Goal: Task Accomplishment & Management: Complete application form

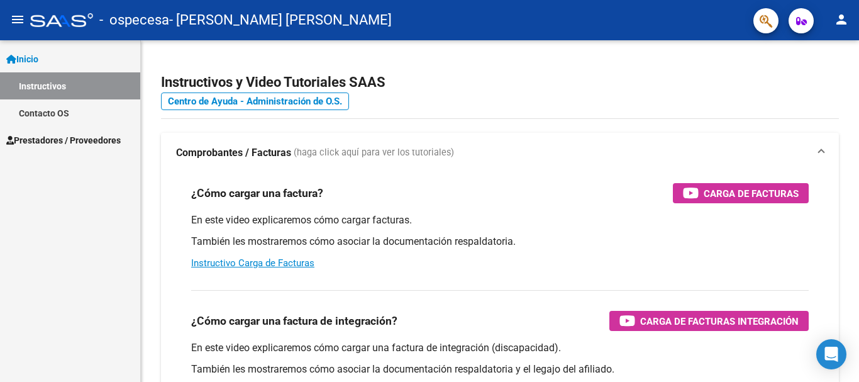
scroll to position [84439, 0]
click at [77, 153] on div "Inicio Instructivos Contacto OS Prestadores / Proveedores Facturas - Listado/Ca…" at bounding box center [70, 211] width 140 height 342
click at [82, 138] on span "Prestadores / Proveedores" at bounding box center [63, 140] width 114 height 14
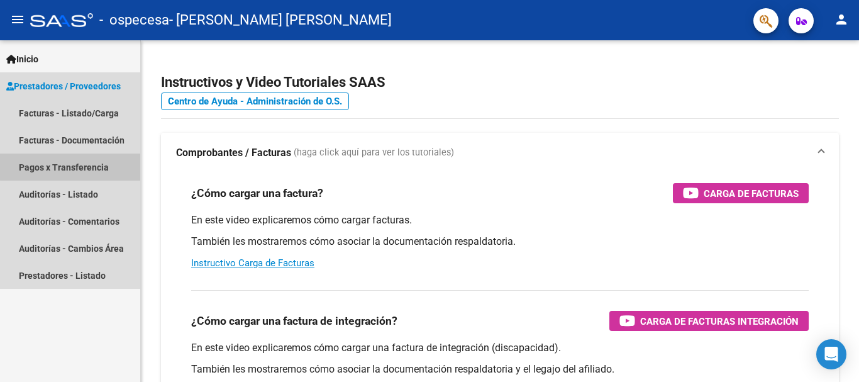
click at [85, 162] on link "Pagos x Transferencia" at bounding box center [70, 166] width 140 height 27
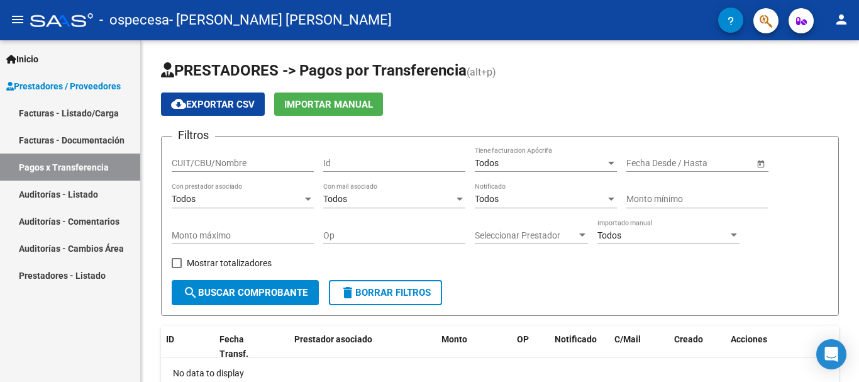
click at [88, 117] on link "Facturas - Listado/Carga" at bounding box center [70, 112] width 140 height 27
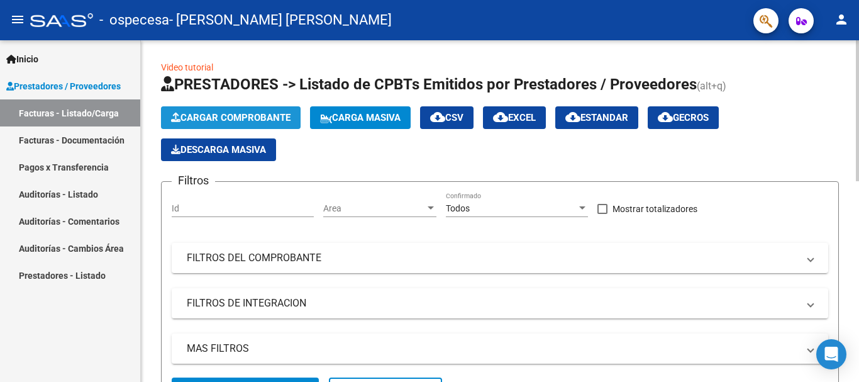
click at [237, 121] on span "Cargar Comprobante" at bounding box center [231, 117] width 120 height 11
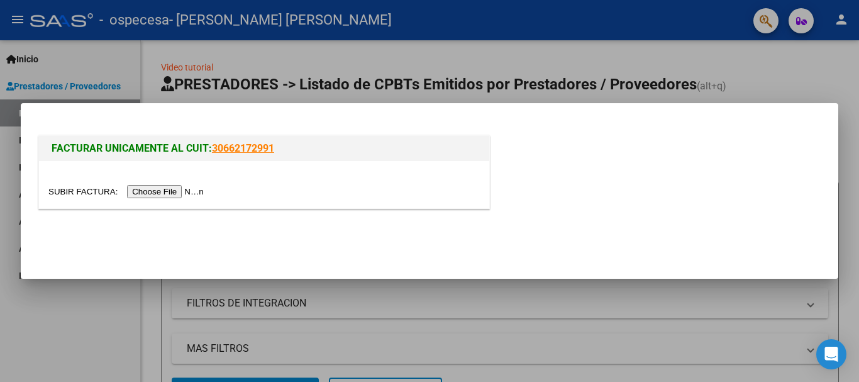
click at [170, 186] on input "file" at bounding box center [127, 191] width 159 height 13
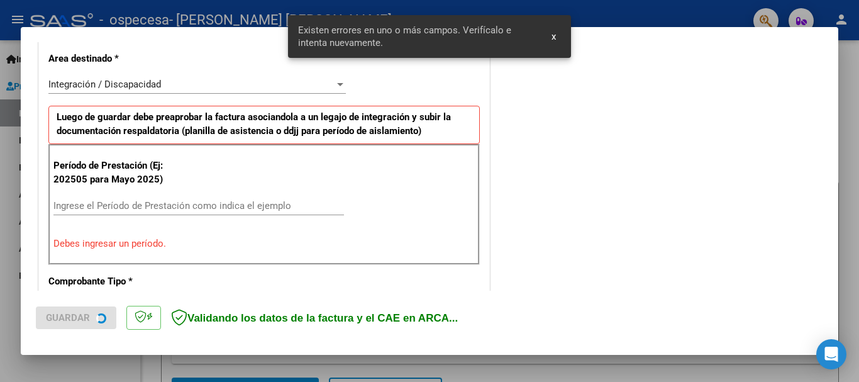
scroll to position [291, 0]
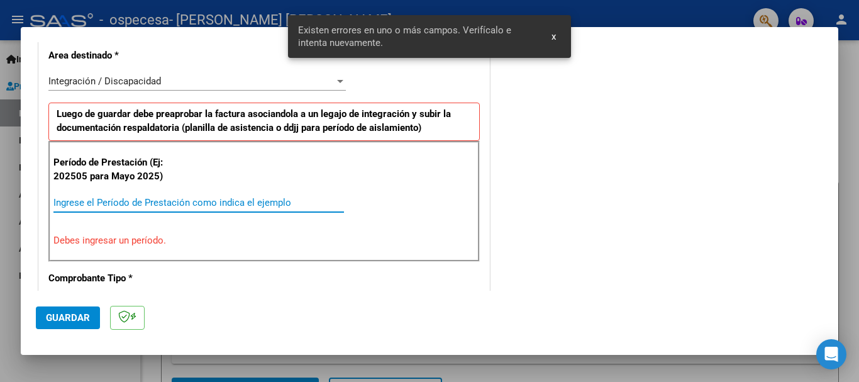
click at [237, 201] on input "Ingrese el Período de Prestación como indica el ejemplo" at bounding box center [198, 202] width 291 height 11
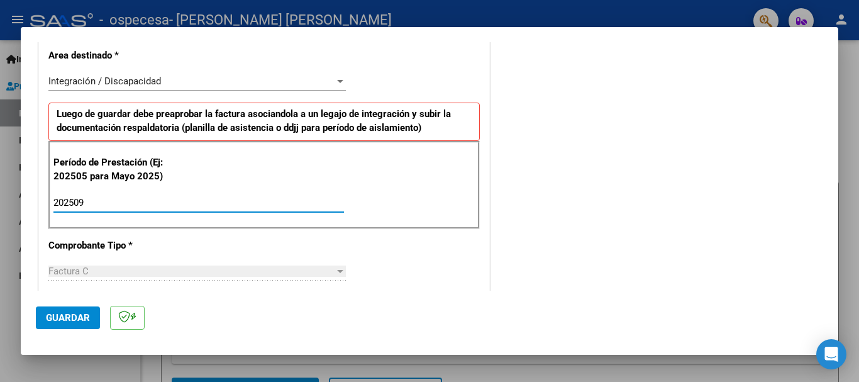
type input "202509"
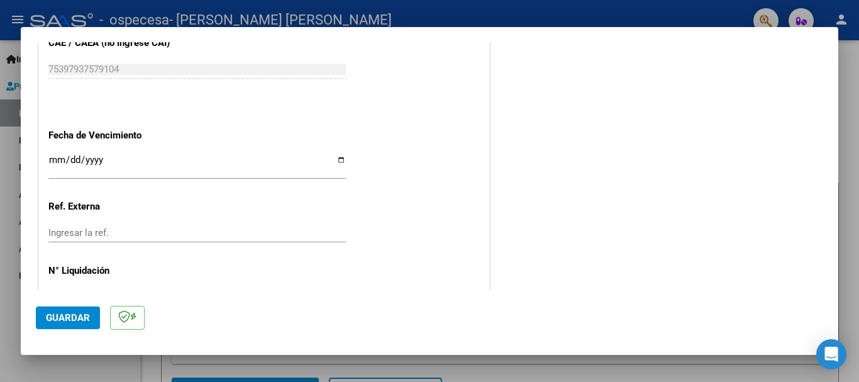
scroll to position [859, 0]
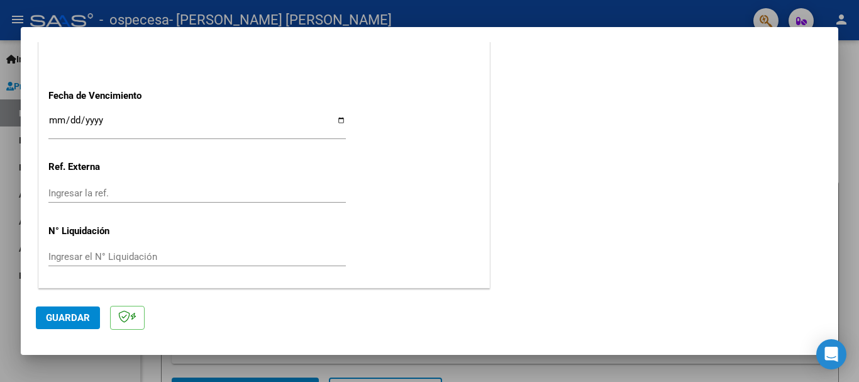
click at [75, 315] on span "Guardar" at bounding box center [68, 317] width 44 height 11
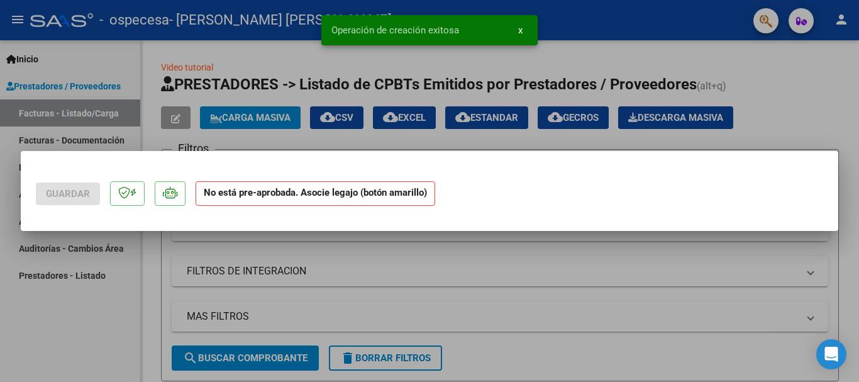
scroll to position [0, 0]
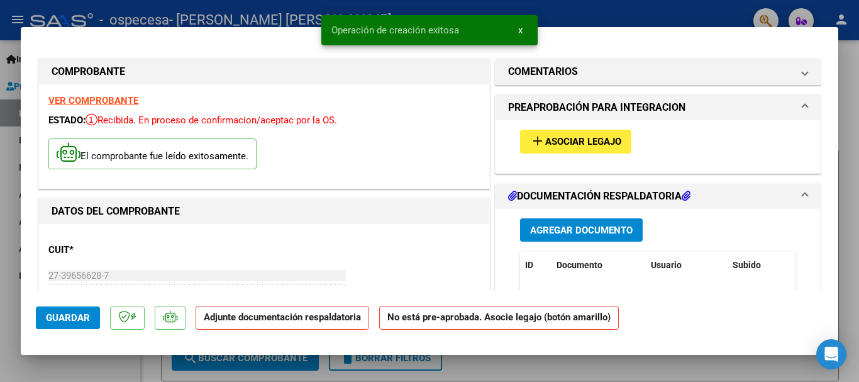
click at [583, 149] on button "add Asociar Legajo" at bounding box center [575, 141] width 111 height 23
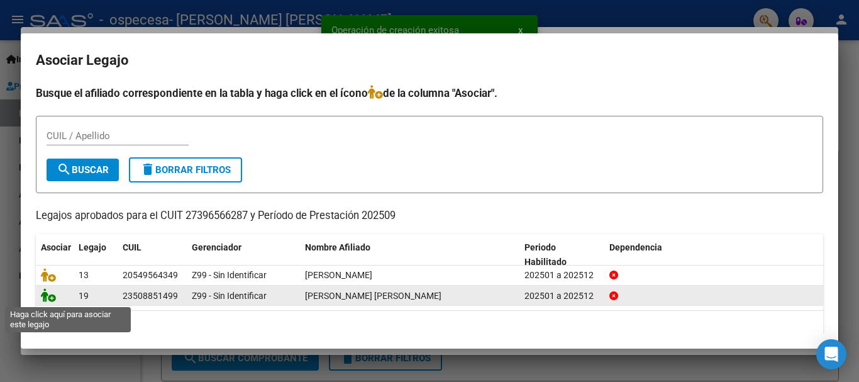
click at [52, 301] on icon at bounding box center [48, 295] width 15 height 14
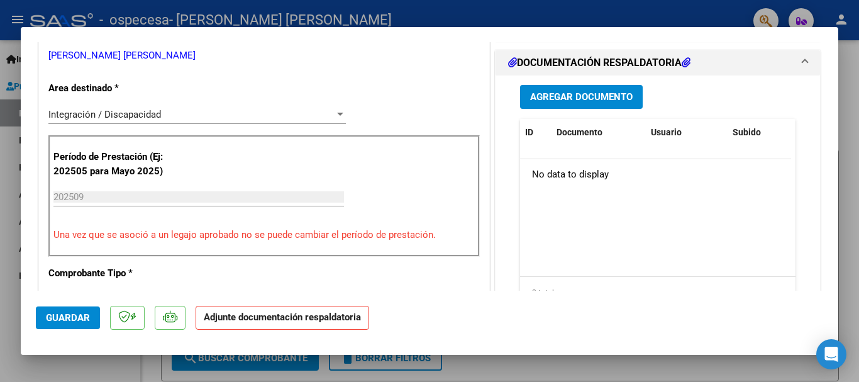
scroll to position [285, 0]
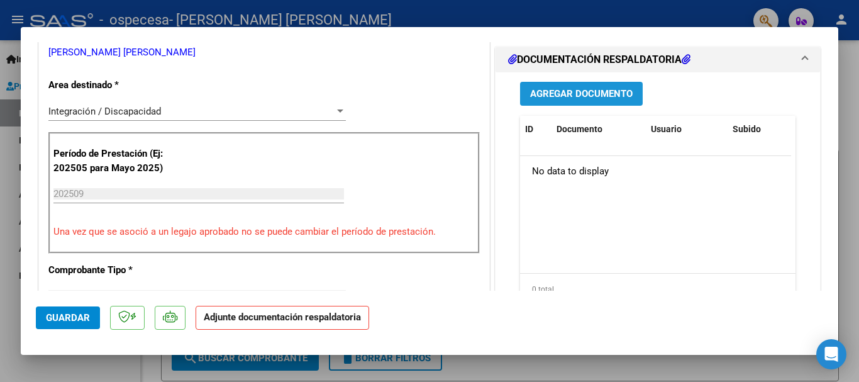
click at [557, 100] on span "Agregar Documento" at bounding box center [581, 94] width 103 height 11
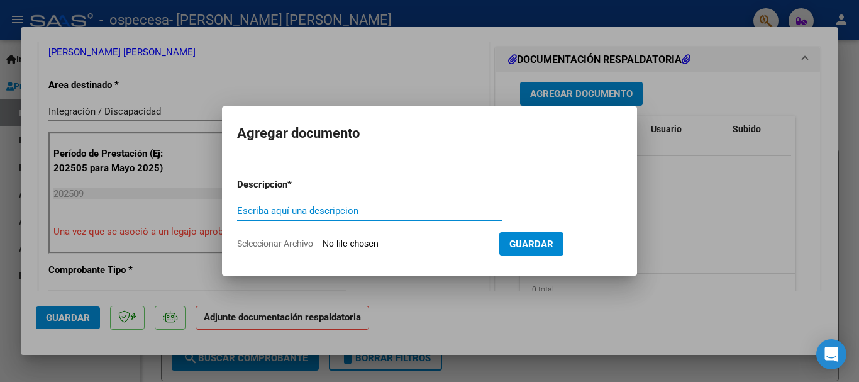
click at [329, 210] on input "Escriba aquí una descripcion" at bounding box center [369, 210] width 265 height 11
type input "PLANILLA"
click at [554, 240] on span "Guardar" at bounding box center [532, 243] width 44 height 11
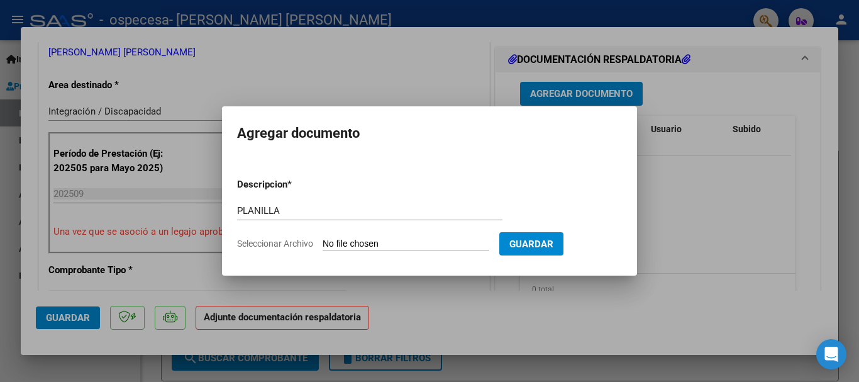
click at [476, 234] on form "Descripcion * PLANILLA Escriba aquí una descripcion Seleccionar Archivo Guardar" at bounding box center [429, 214] width 385 height 92
click at [452, 245] on input "Seleccionar Archivo" at bounding box center [406, 244] width 167 height 12
type input "C:\fakepath\thiagosep.pdf"
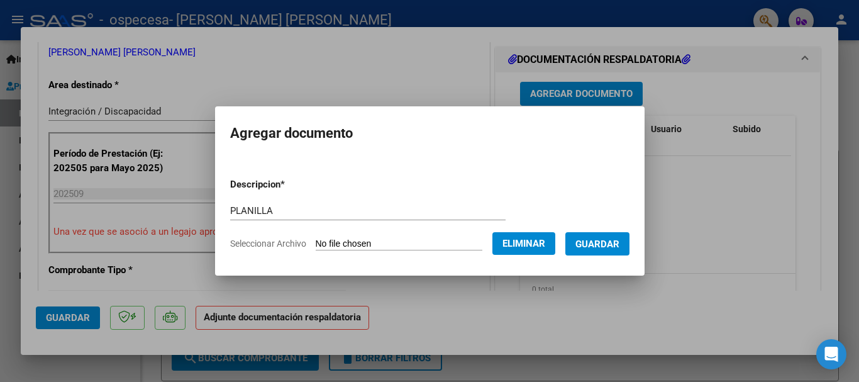
click at [620, 241] on span "Guardar" at bounding box center [598, 243] width 44 height 11
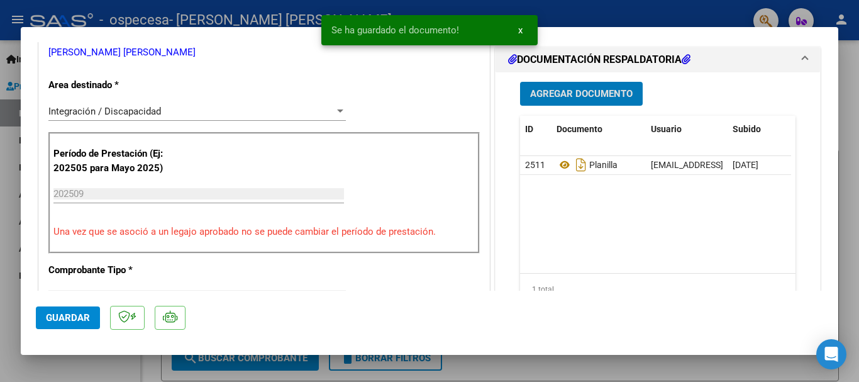
click at [74, 318] on span "Guardar" at bounding box center [68, 317] width 44 height 11
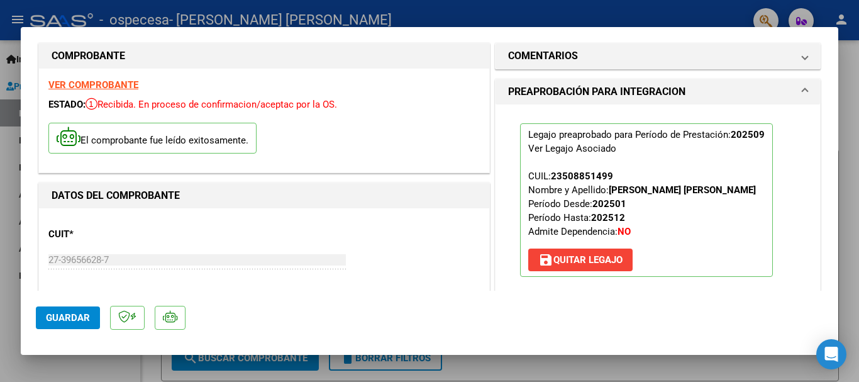
scroll to position [0, 0]
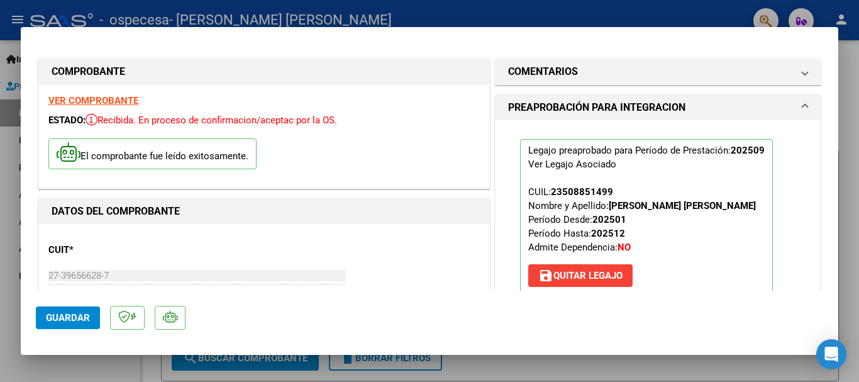
click at [0, 203] on div at bounding box center [429, 191] width 859 height 382
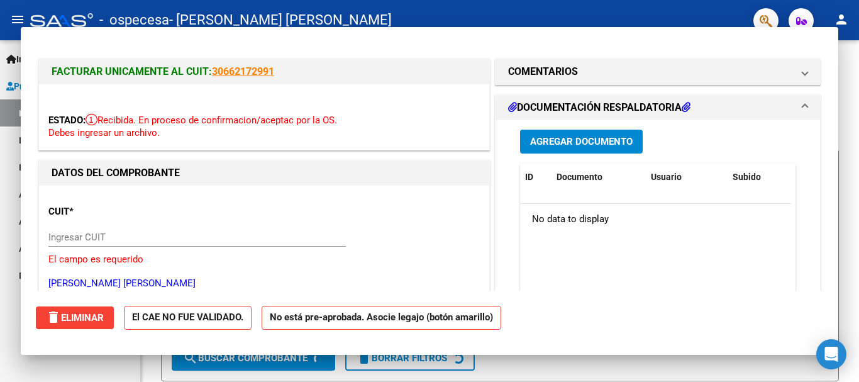
click at [0, 203] on link "Auditorías - Listado" at bounding box center [70, 194] width 140 height 27
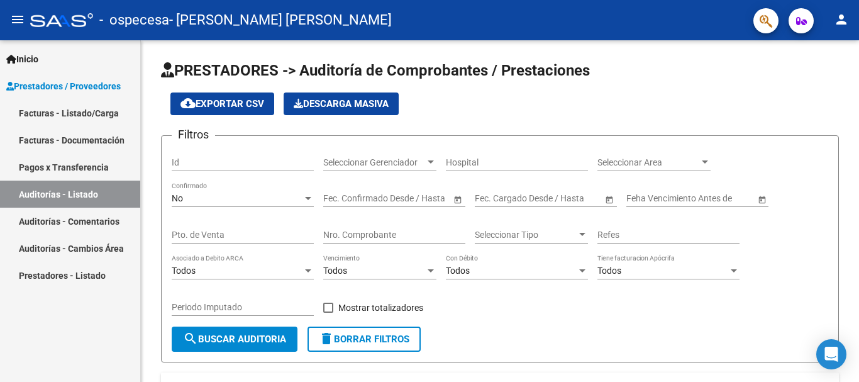
click at [75, 110] on link "Facturas - Listado/Carga" at bounding box center [70, 112] width 140 height 27
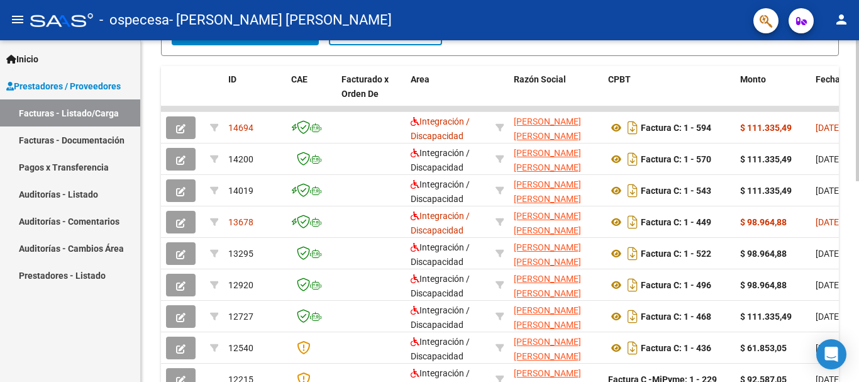
scroll to position [388, 0]
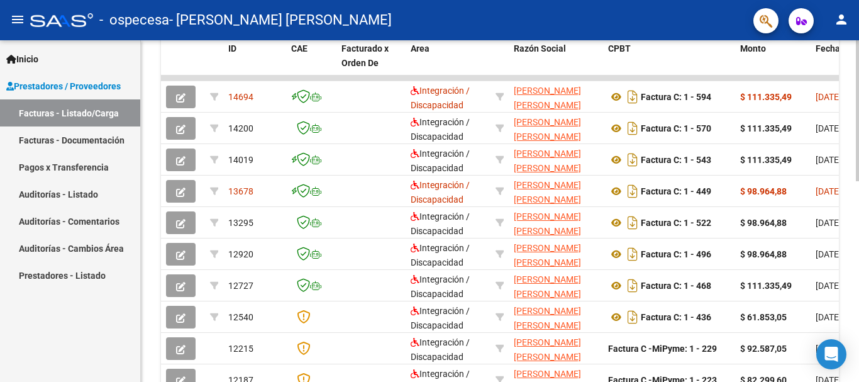
click at [849, 279] on div at bounding box center [857, 273] width 3 height 141
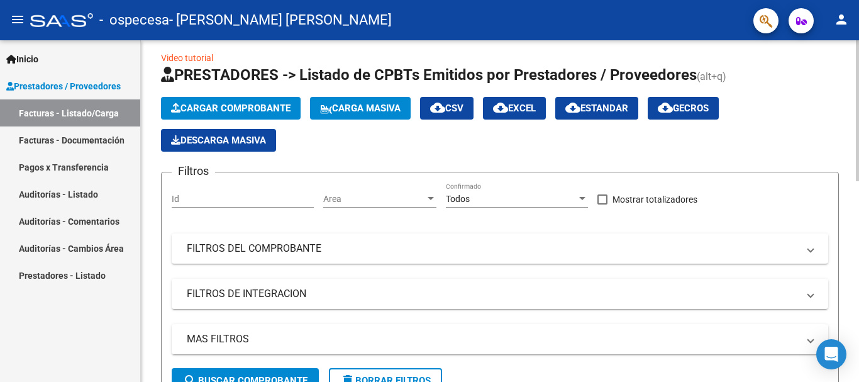
scroll to position [0, 0]
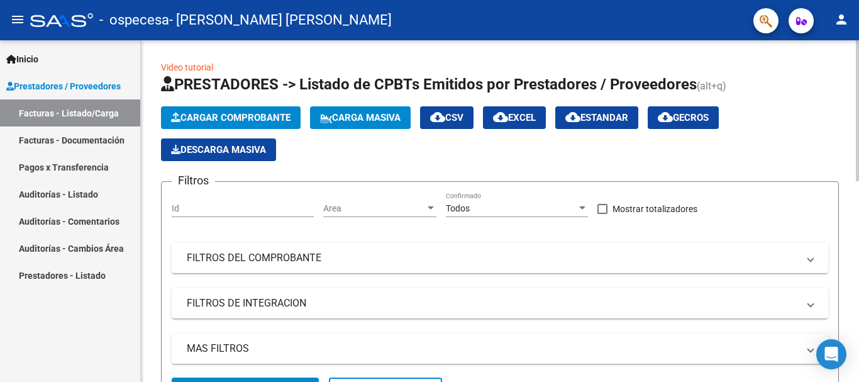
click at [842, 38] on div "menu - ospecesa - [PERSON_NAME] [PERSON_NAME] person Inicio Instructivos Contac…" at bounding box center [429, 191] width 859 height 382
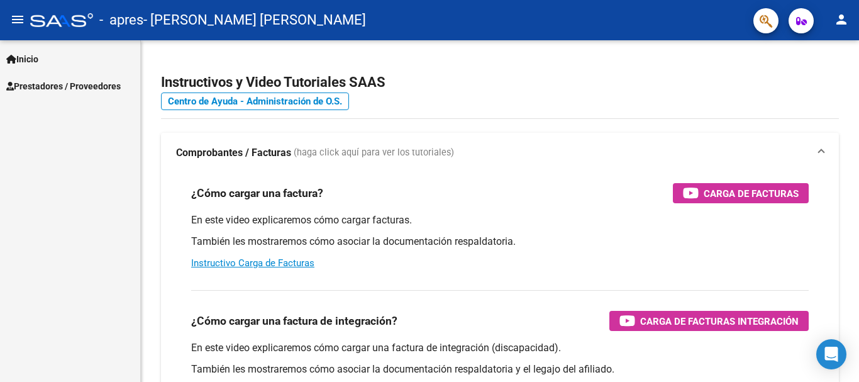
click at [85, 82] on span "Prestadores / Proveedores" at bounding box center [63, 86] width 114 height 14
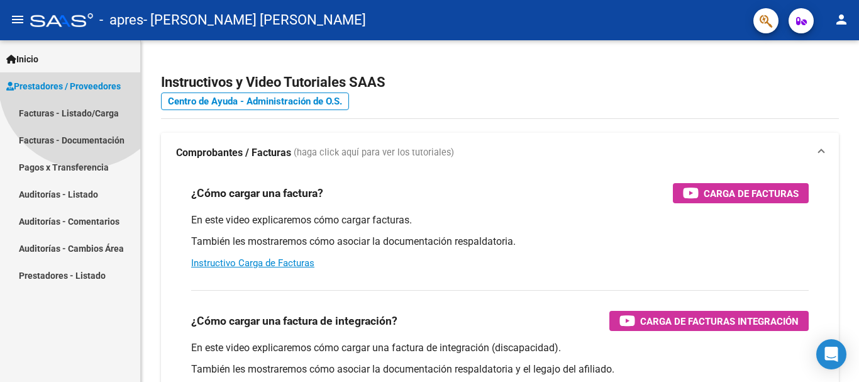
scroll to position [84439, 0]
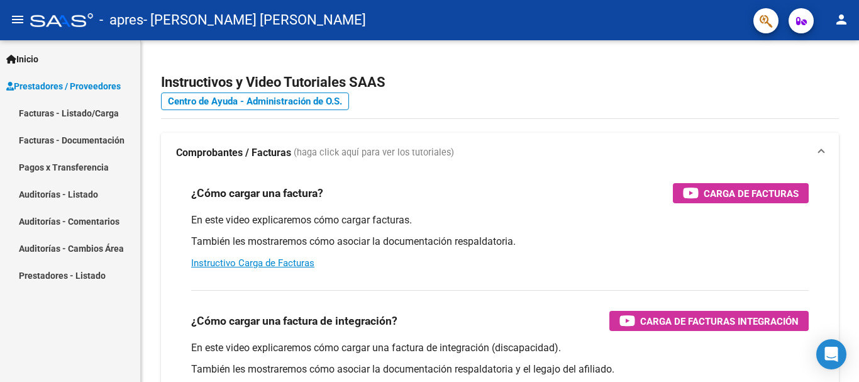
click at [76, 114] on link "Facturas - Listado/Carga" at bounding box center [70, 112] width 140 height 27
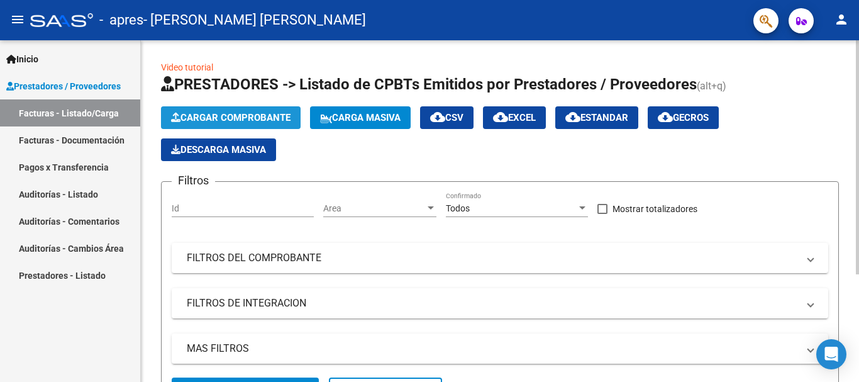
click at [235, 123] on button "Cargar Comprobante" at bounding box center [231, 117] width 140 height 23
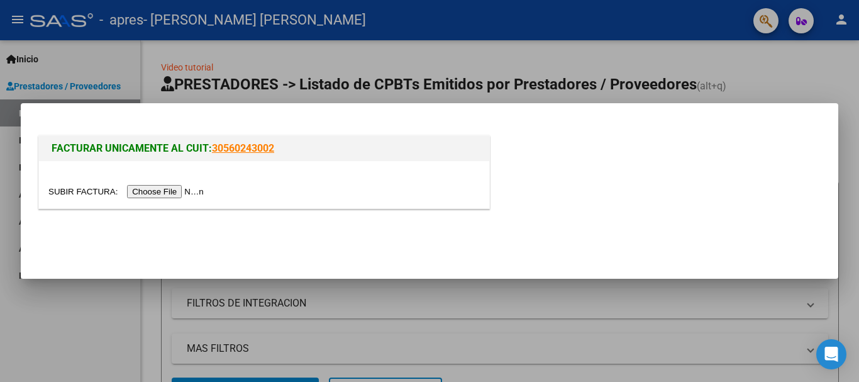
click at [184, 195] on input "file" at bounding box center [127, 191] width 159 height 13
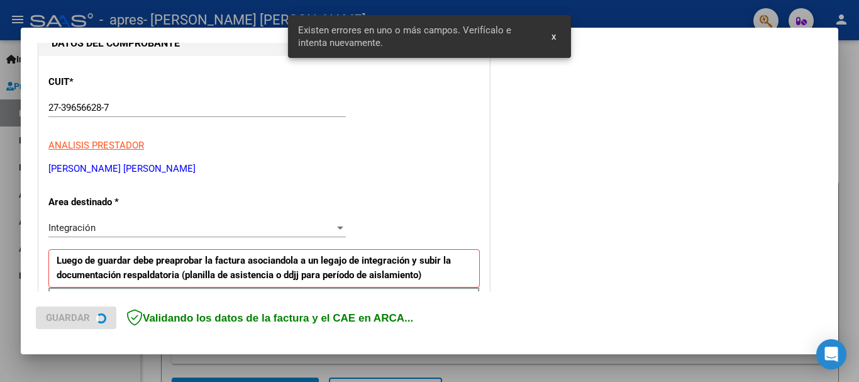
scroll to position [291, 0]
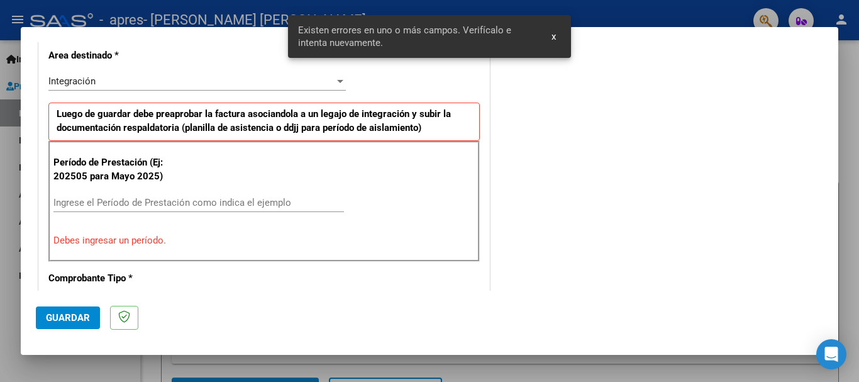
click at [108, 197] on input "Ingrese el Período de Prestación como indica el ejemplo" at bounding box center [198, 202] width 291 height 11
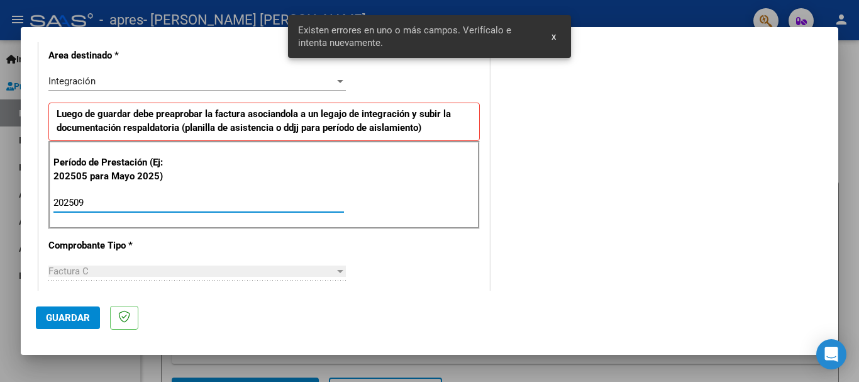
type input "202509"
click at [209, 250] on div "CUIT * 27-39656628-7 Ingresar CUIT ANALISIS PRESTADOR VELARDEZ PAMELA GISELLE A…" at bounding box center [264, 382] width 450 height 947
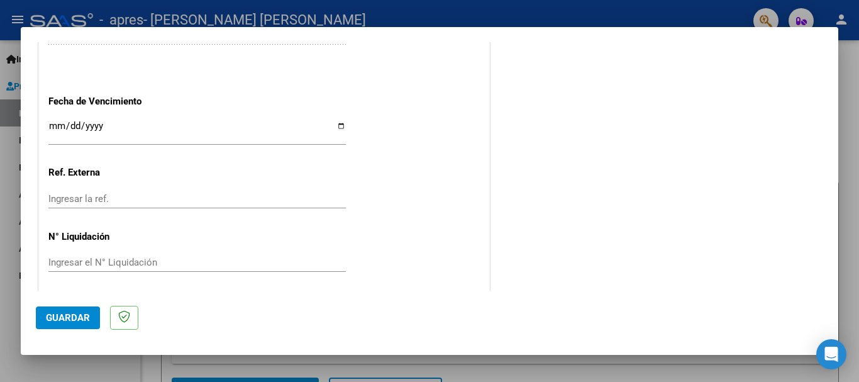
scroll to position [859, 0]
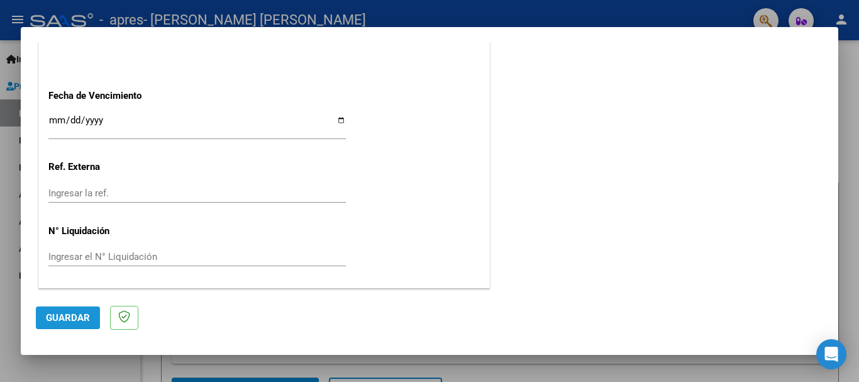
click at [53, 316] on span "Guardar" at bounding box center [68, 317] width 44 height 11
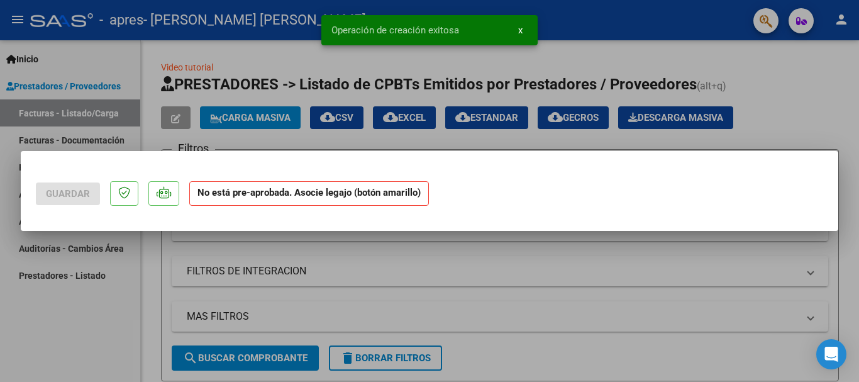
scroll to position [0, 0]
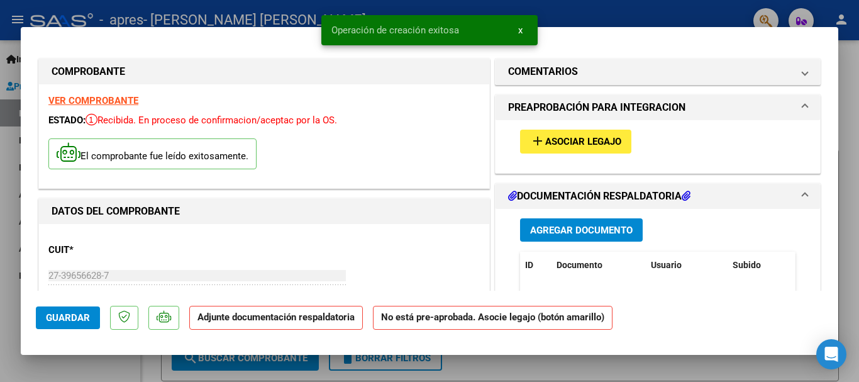
click at [604, 125] on div "add Asociar Legajo" at bounding box center [658, 141] width 294 height 42
click at [602, 130] on button "add Asociar Legajo" at bounding box center [575, 141] width 111 height 23
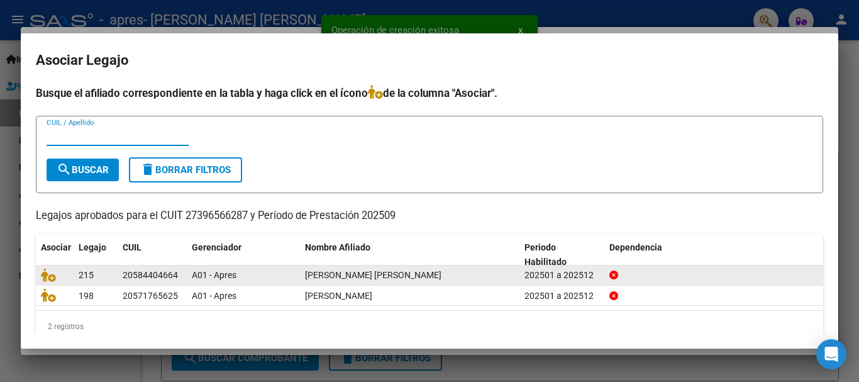
click at [50, 279] on icon at bounding box center [48, 275] width 15 height 14
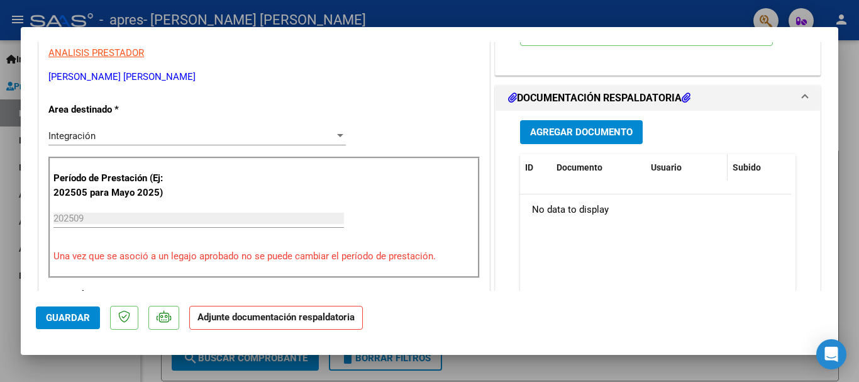
scroll to position [269, 0]
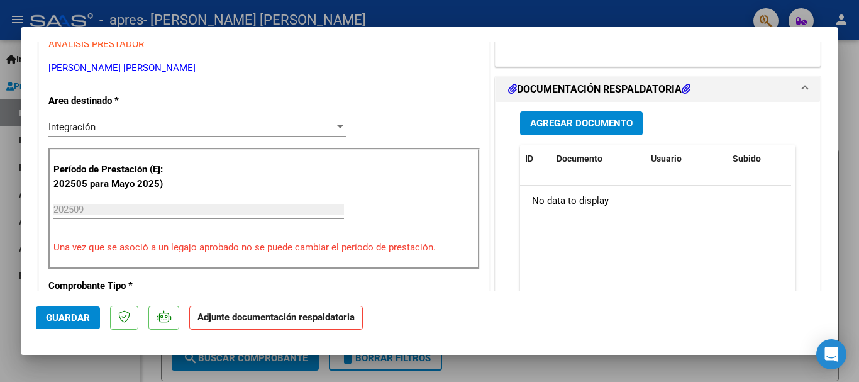
click at [589, 110] on div "Agregar Documento ID Documento Usuario Subido Acción No data to display 0 total…" at bounding box center [658, 227] width 294 height 251
click at [589, 114] on button "Agregar Documento" at bounding box center [581, 122] width 123 height 23
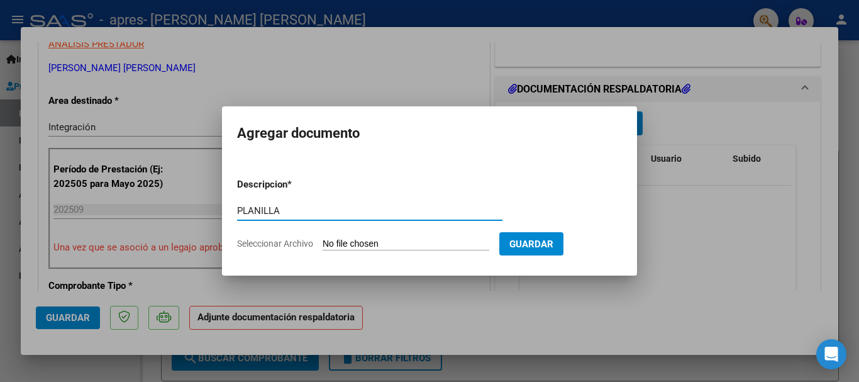
type input "PLANILLA"
click at [428, 251] on form "Descripcion * PLANILLA Escriba aquí una descripcion Seleccionar Archivo Guardar" at bounding box center [429, 214] width 385 height 92
click at [432, 237] on form "Descripcion * PLANILLA Escriba aquí una descripcion Seleccionar Archivo Guardar" at bounding box center [429, 214] width 385 height 92
click at [342, 248] on input "Seleccionar Archivo" at bounding box center [406, 244] width 167 height 12
type input "C:\fakepath\ferreyramaxsep.pdf"
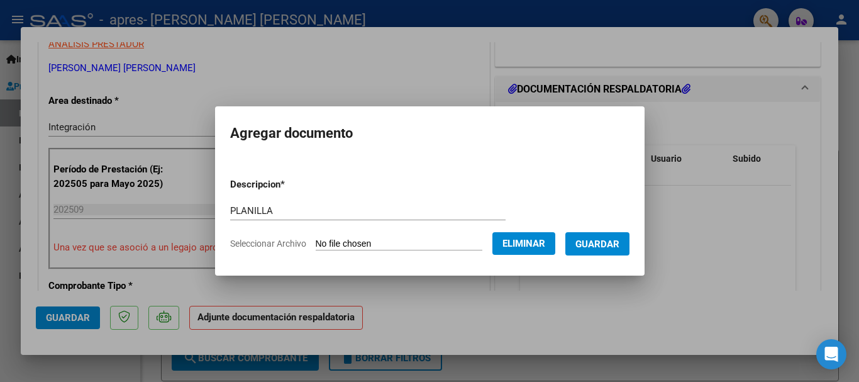
click at [609, 245] on span "Guardar" at bounding box center [598, 243] width 44 height 11
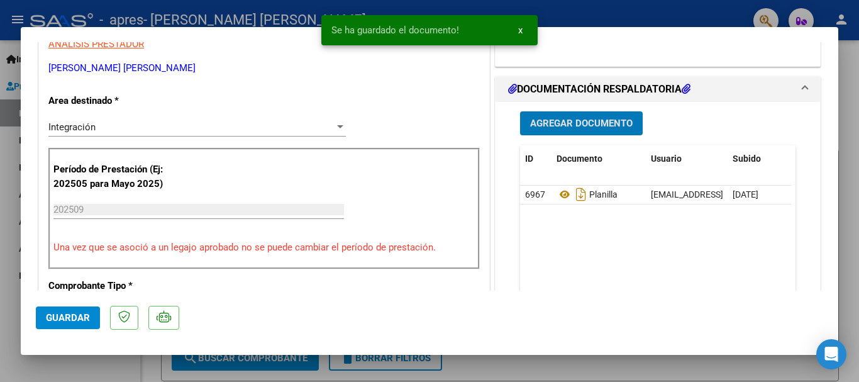
click at [72, 313] on span "Guardar" at bounding box center [68, 317] width 44 height 11
click at [0, 165] on div at bounding box center [429, 191] width 859 height 382
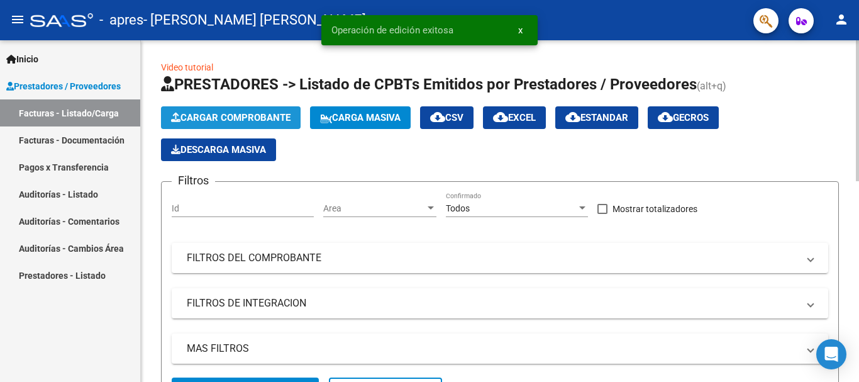
click at [210, 111] on button "Cargar Comprobante" at bounding box center [231, 117] width 140 height 23
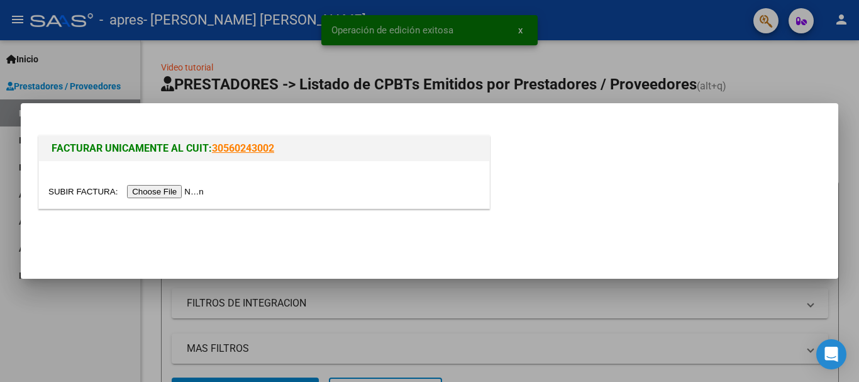
click at [146, 193] on input "file" at bounding box center [127, 191] width 159 height 13
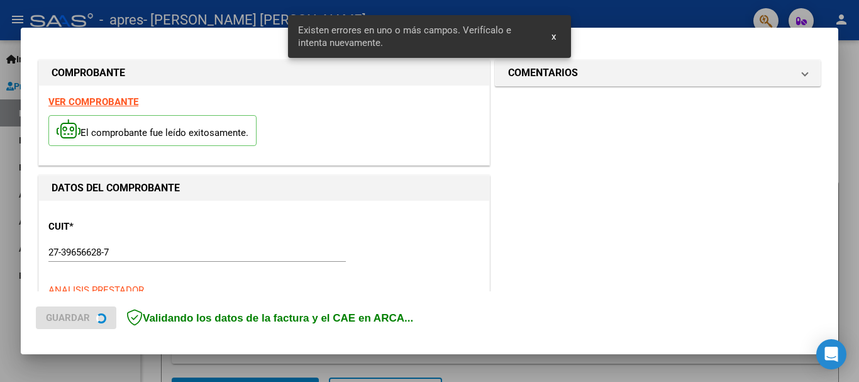
scroll to position [291, 0]
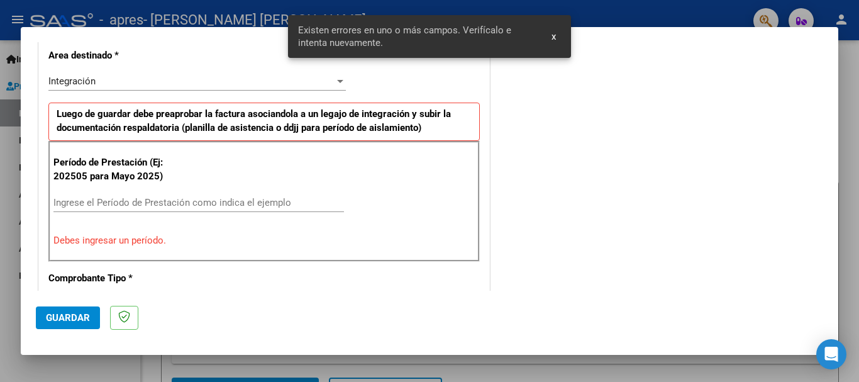
click at [165, 197] on input "Ingrese el Período de Prestación como indica el ejemplo" at bounding box center [198, 202] width 291 height 11
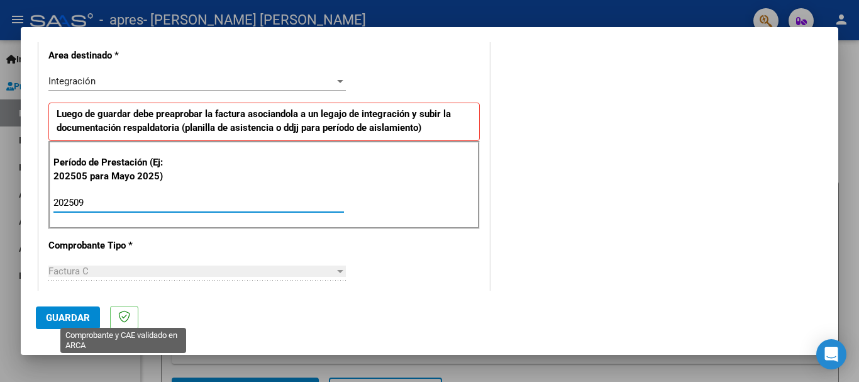
type input "202509"
click at [66, 324] on button "Guardar" at bounding box center [68, 317] width 64 height 23
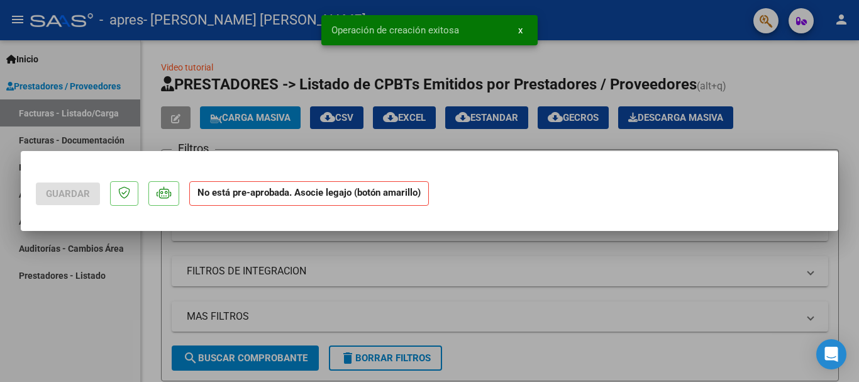
scroll to position [0, 0]
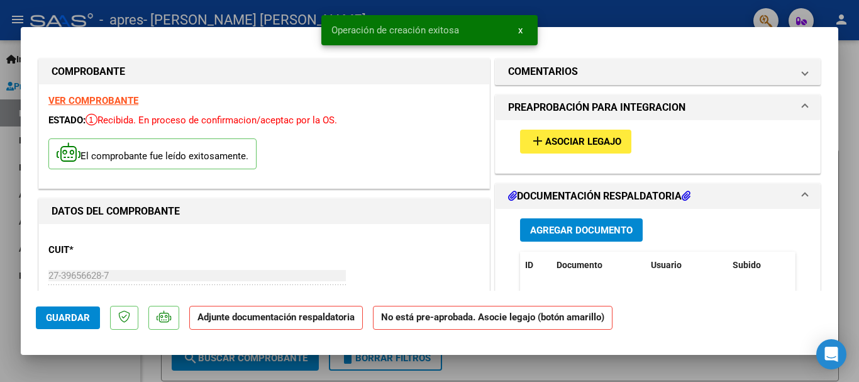
click at [552, 131] on button "add Asociar Legajo" at bounding box center [575, 141] width 111 height 23
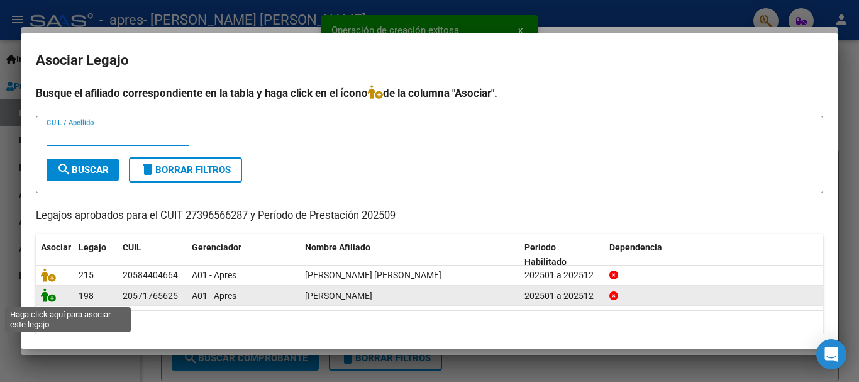
click at [54, 294] on icon at bounding box center [48, 295] width 15 height 14
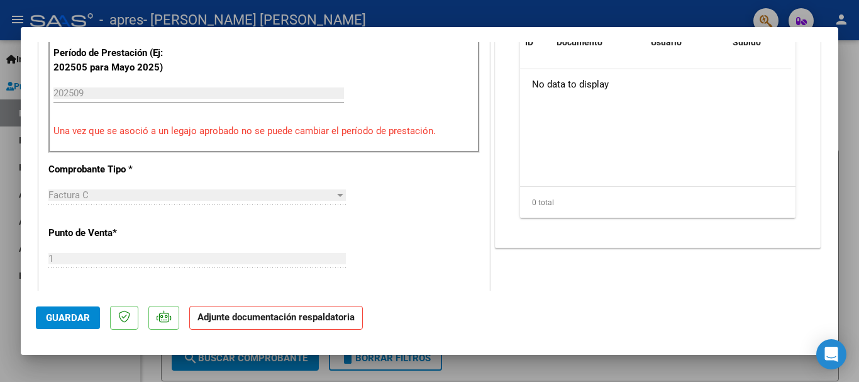
scroll to position [260, 0]
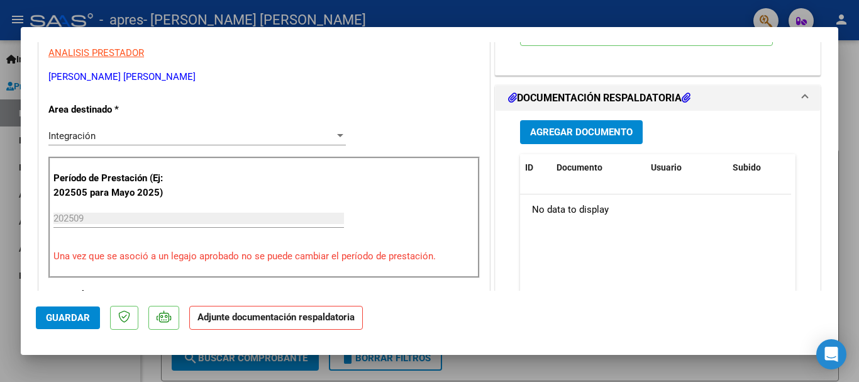
click at [603, 128] on span "Agregar Documento" at bounding box center [581, 132] width 103 height 11
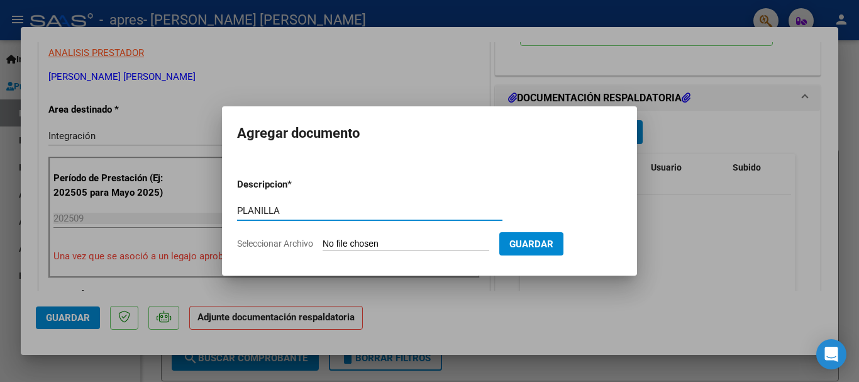
type input "PLANILLA"
click at [482, 245] on input "Seleccionar Archivo" at bounding box center [406, 244] width 167 height 12
type input "C:\fakepath\iriartesep.pdf"
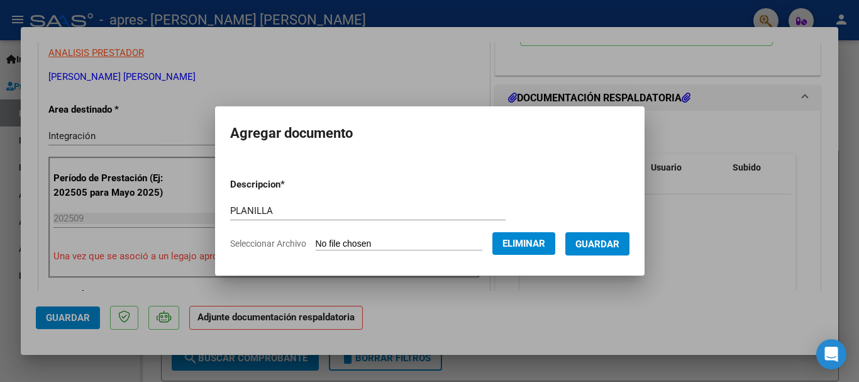
click at [603, 244] on span "Guardar" at bounding box center [598, 243] width 44 height 11
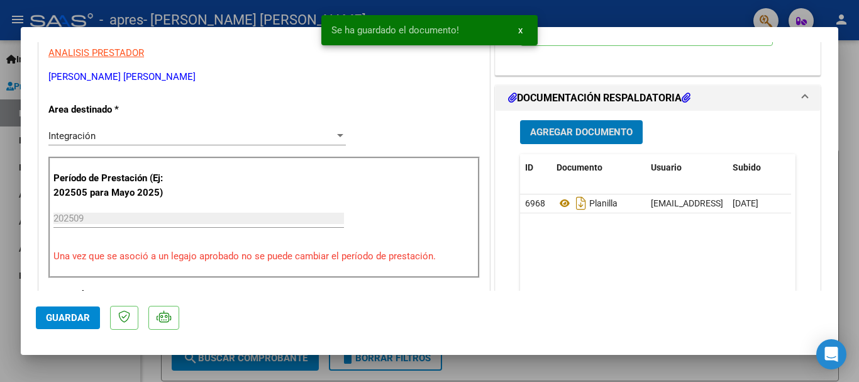
click at [50, 318] on span "Guardar" at bounding box center [68, 317] width 44 height 11
click at [3, 210] on div at bounding box center [429, 191] width 859 height 382
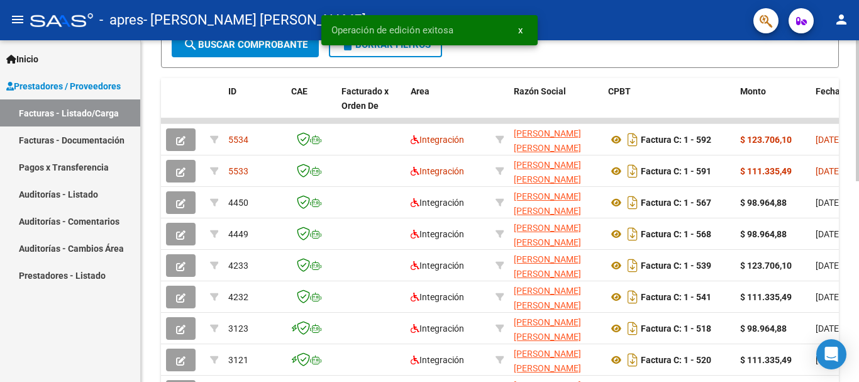
scroll to position [347, 0]
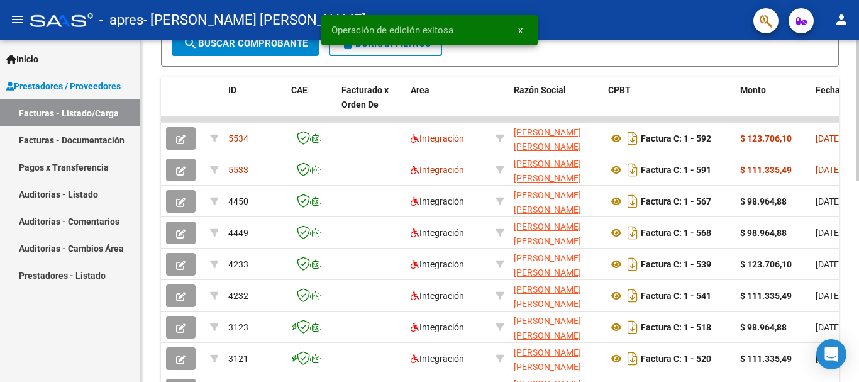
click at [855, 220] on div "Video tutorial PRESTADORES -> Listado de CPBTs Emitidos por Prestadores / Prove…" at bounding box center [501, 104] width 721 height 820
